Goal: Task Accomplishment & Management: Manage account settings

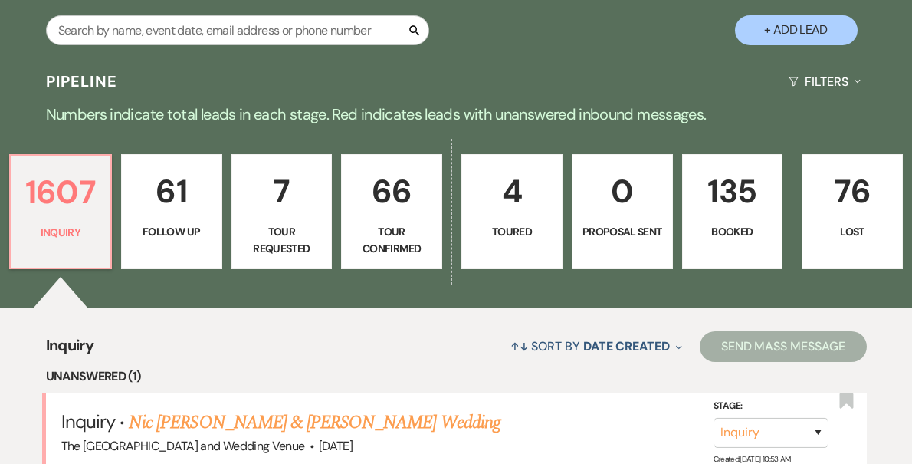
scroll to position [343, 0]
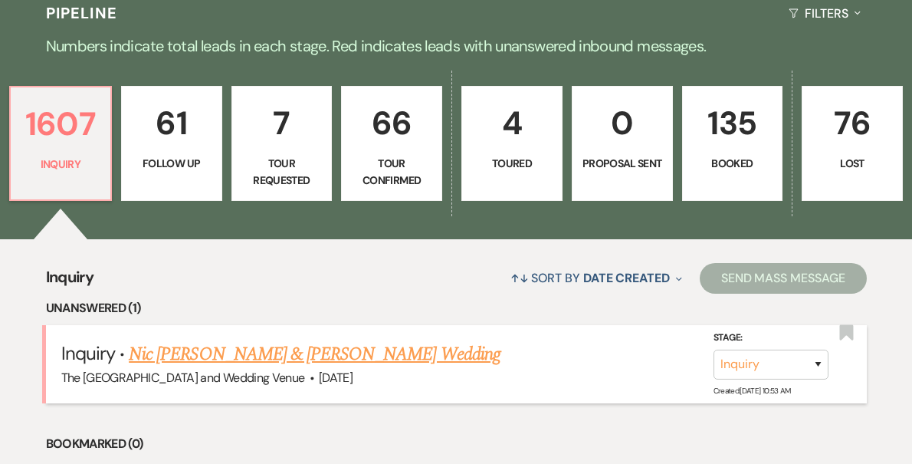
click at [274, 360] on link "Nic [PERSON_NAME] & [PERSON_NAME] Wedding" at bounding box center [315, 354] width 372 height 28
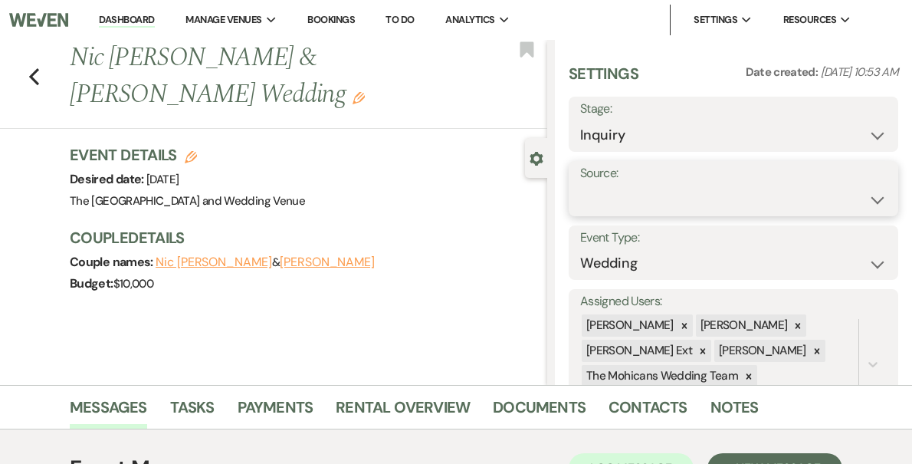
click at [705, 194] on select "Weven Venue Website Instagram Facebook Pinterest Google The Knot Wedding Wire H…" at bounding box center [733, 200] width 307 height 30
select select "5"
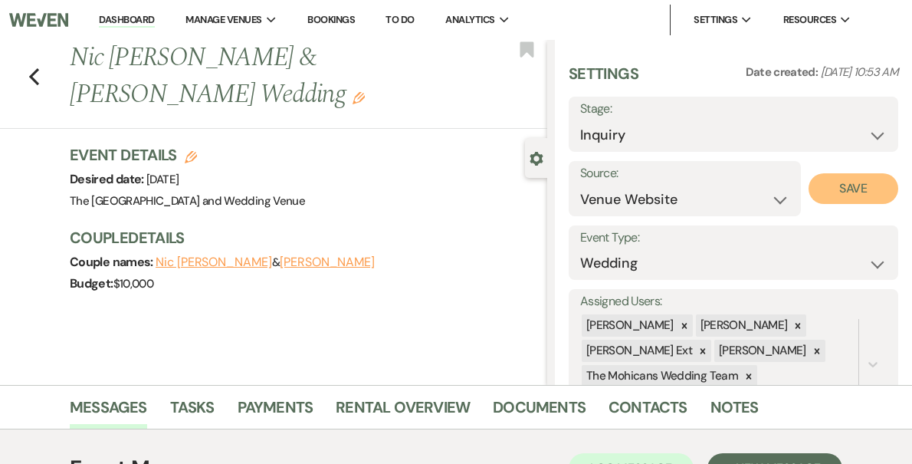
click at [848, 199] on button "Save" at bounding box center [854, 188] width 90 height 31
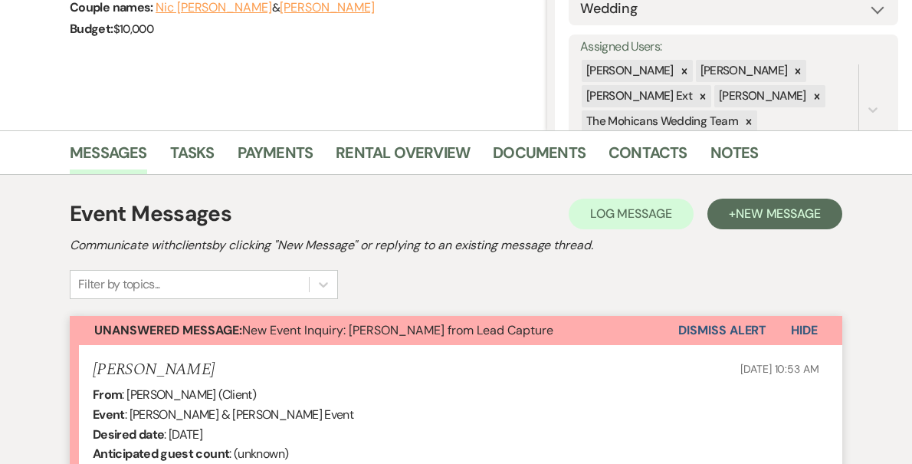
scroll to position [363, 0]
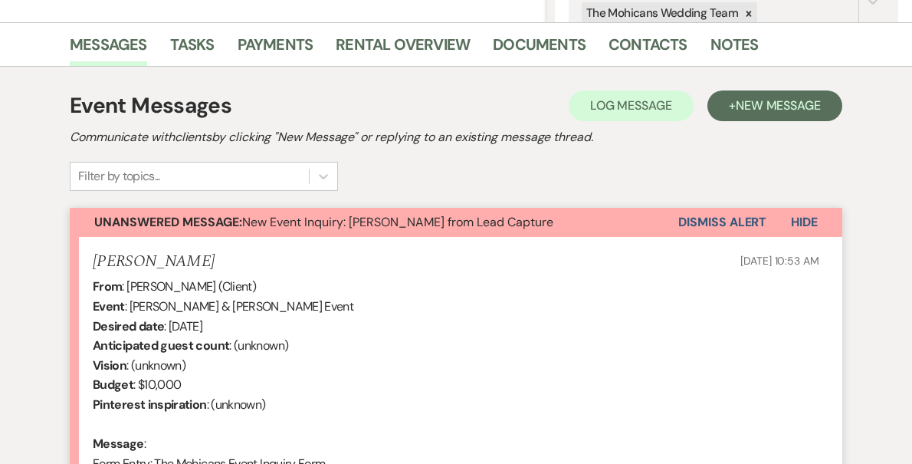
click at [708, 229] on button "Dismiss Alert" at bounding box center [722, 222] width 88 height 29
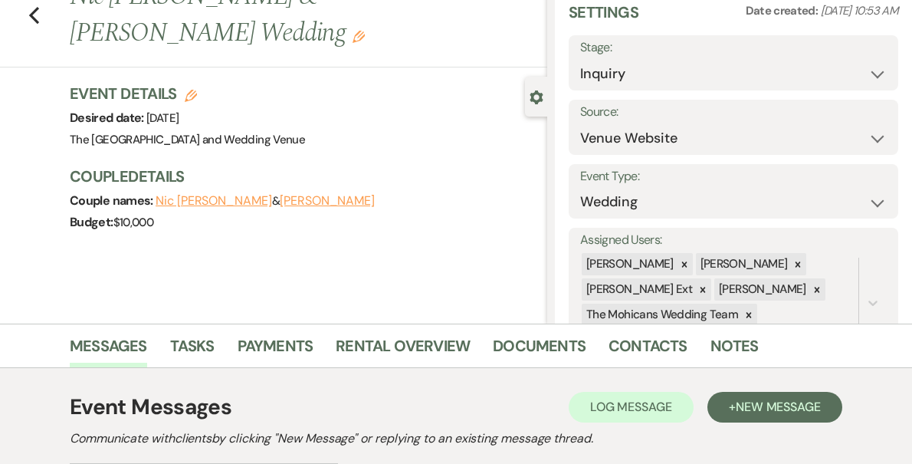
scroll to position [0, 0]
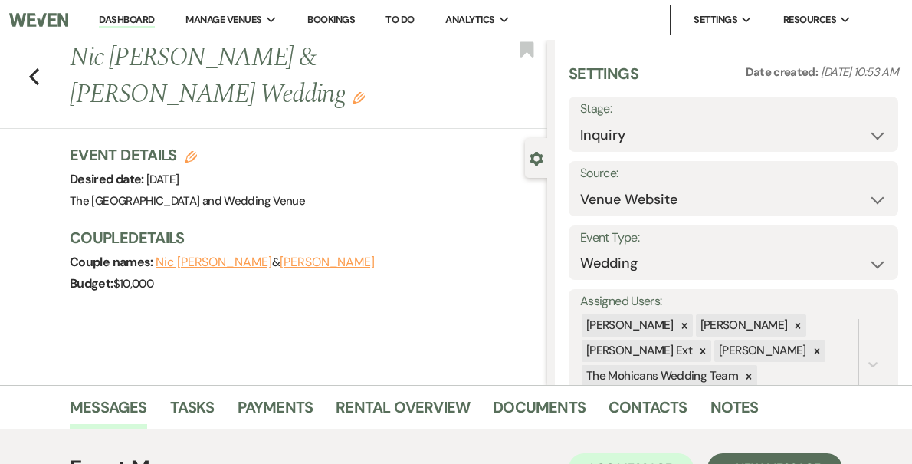
click at [154, 18] on link "Dashboard" at bounding box center [126, 20] width 55 height 15
